Goal: Manage account settings

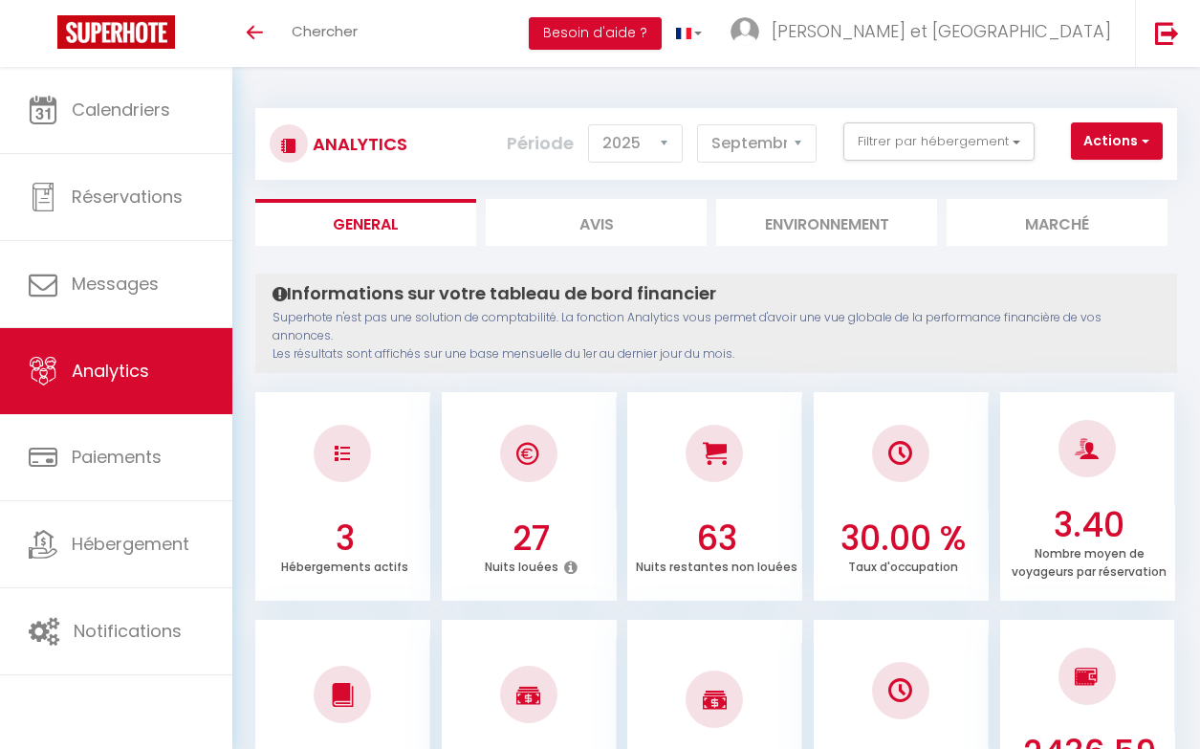
select select "2025"
select select "9"
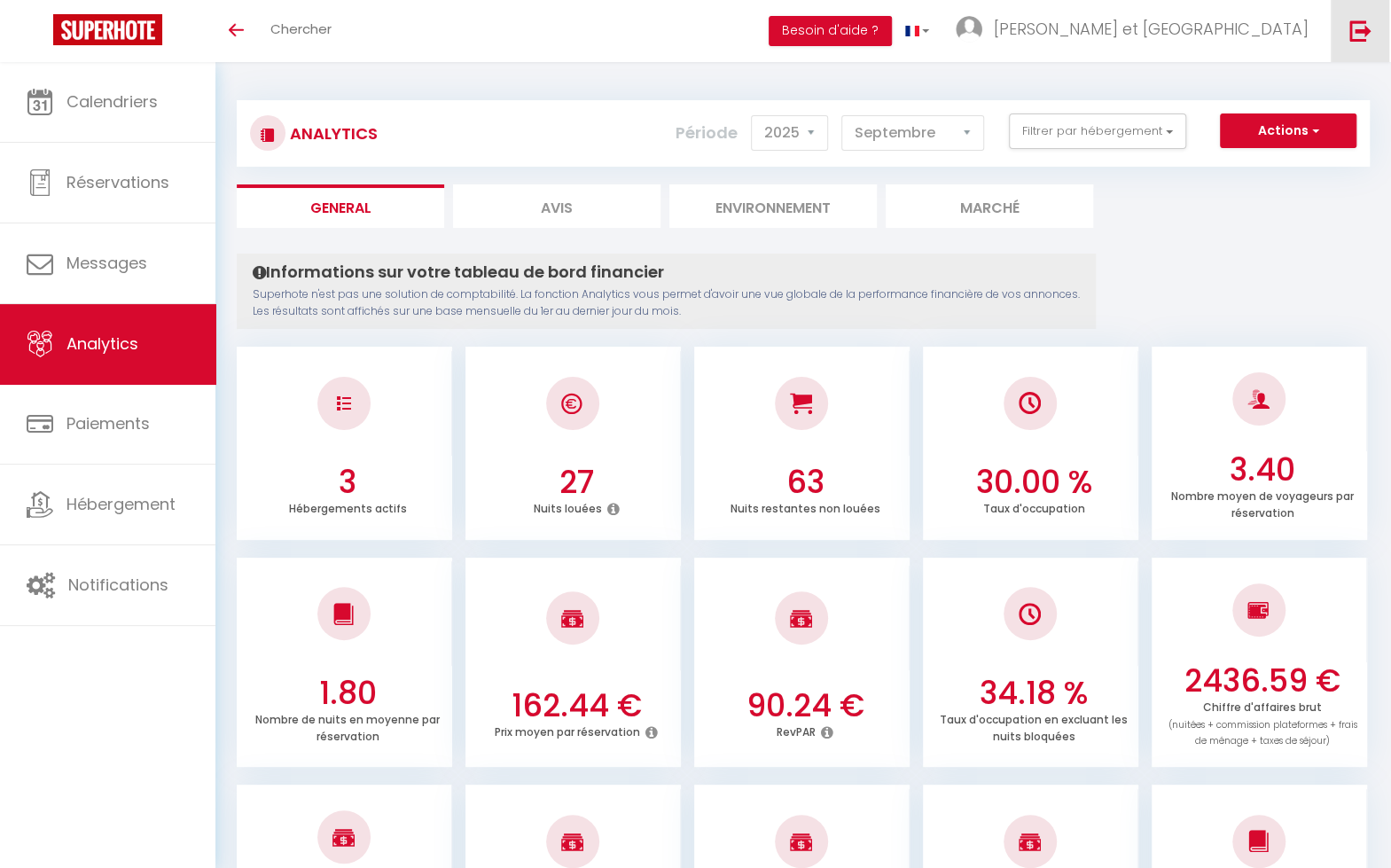
click at [1112, 31] on img at bounding box center [1360, 31] width 22 height 22
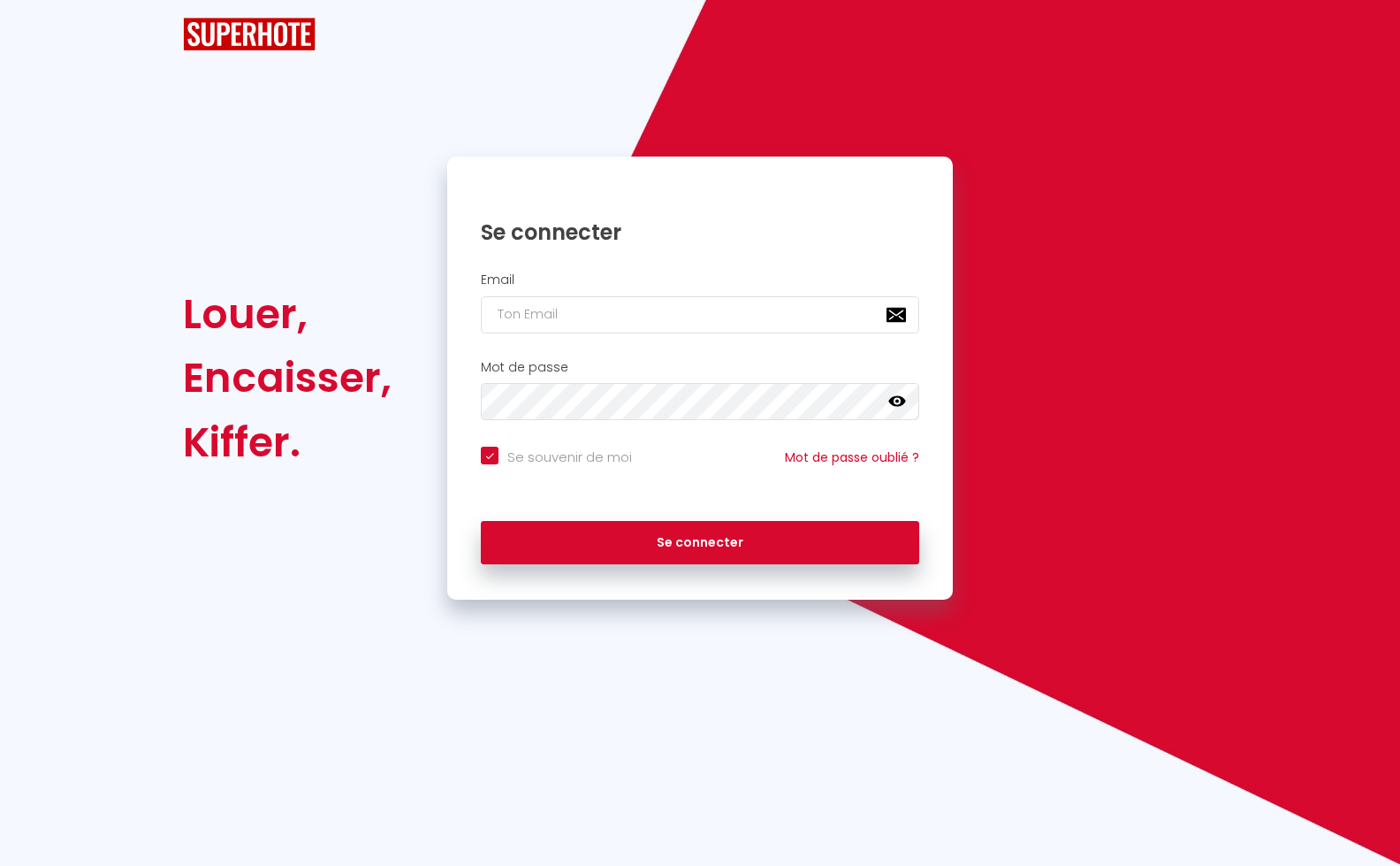
checkbox input "true"
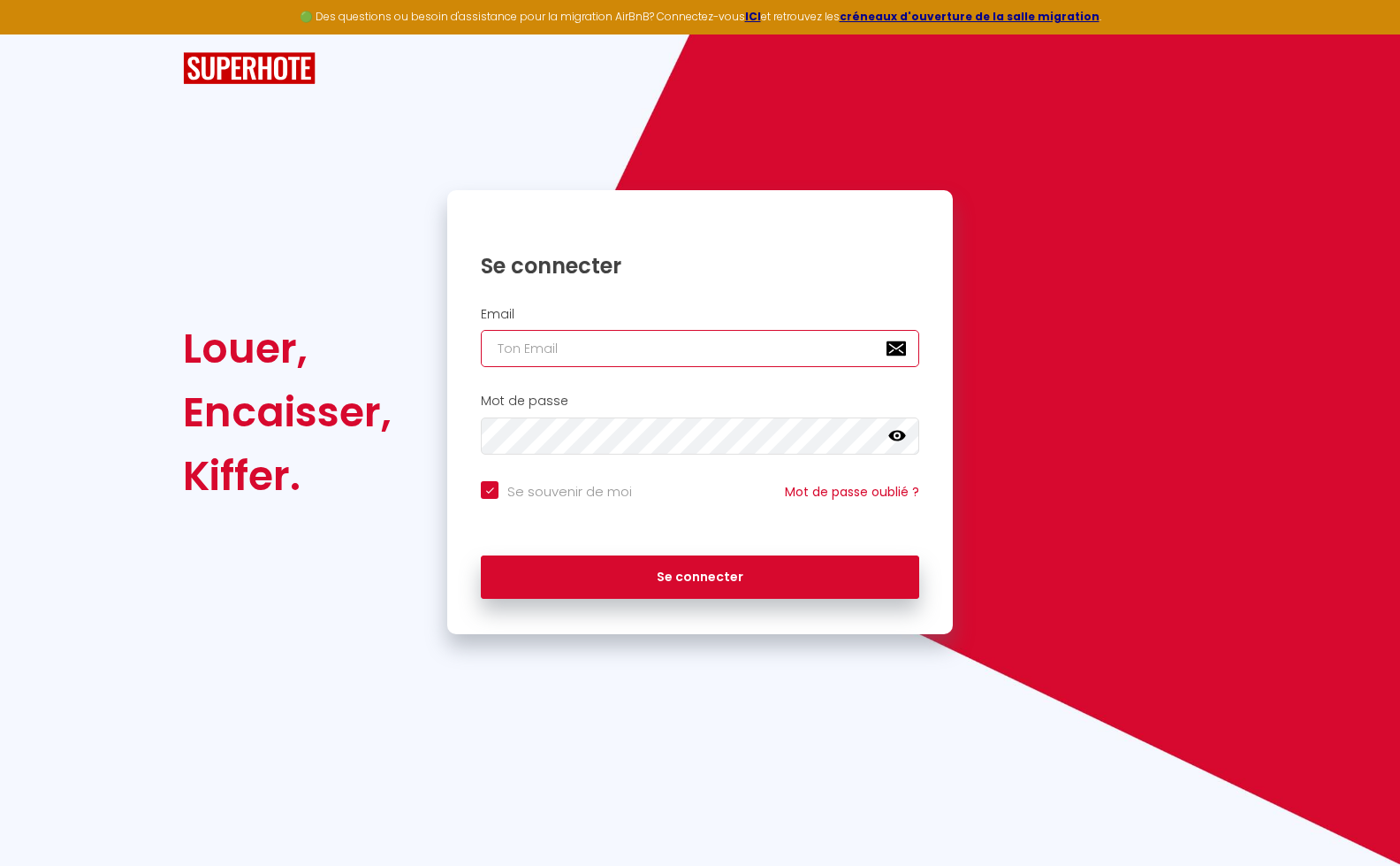
click at [636, 352] on input "email" at bounding box center [700, 349] width 438 height 37
type input "[EMAIL_ADDRESS][DOMAIN_NAME]"
checkbox input "true"
